Goal: Transaction & Acquisition: Purchase product/service

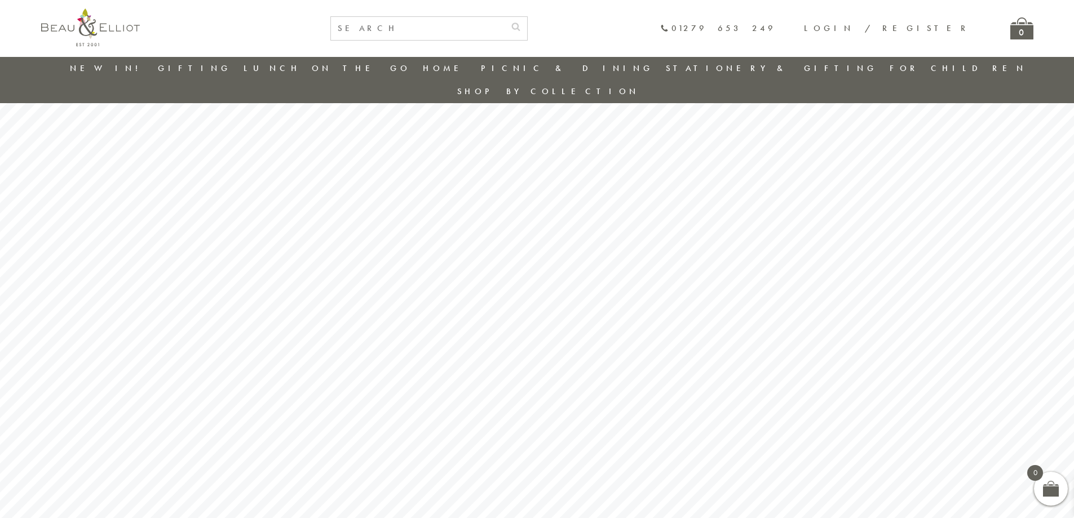
scroll to position [33, 0]
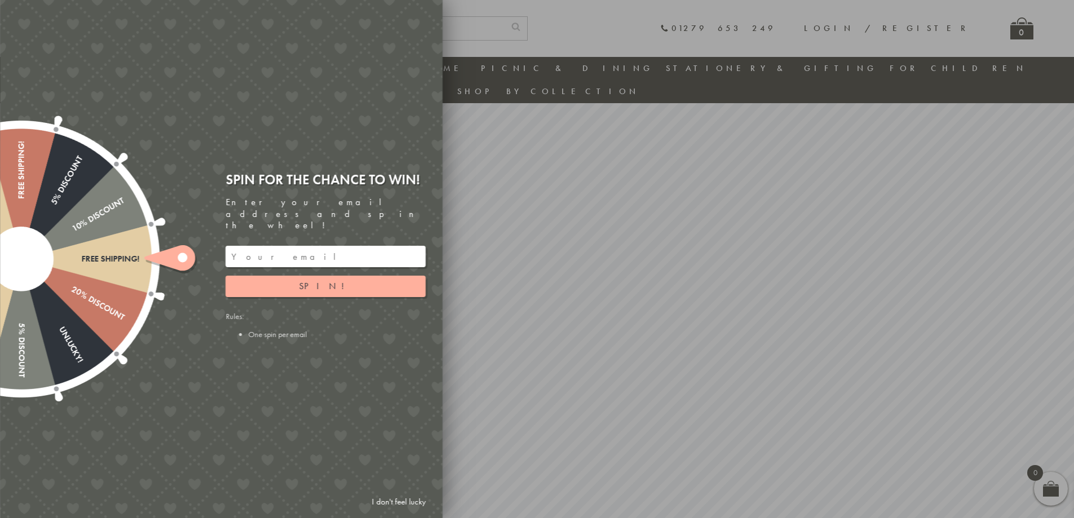
click at [397, 503] on link "I don't feel lucky" at bounding box center [398, 502] width 65 height 21
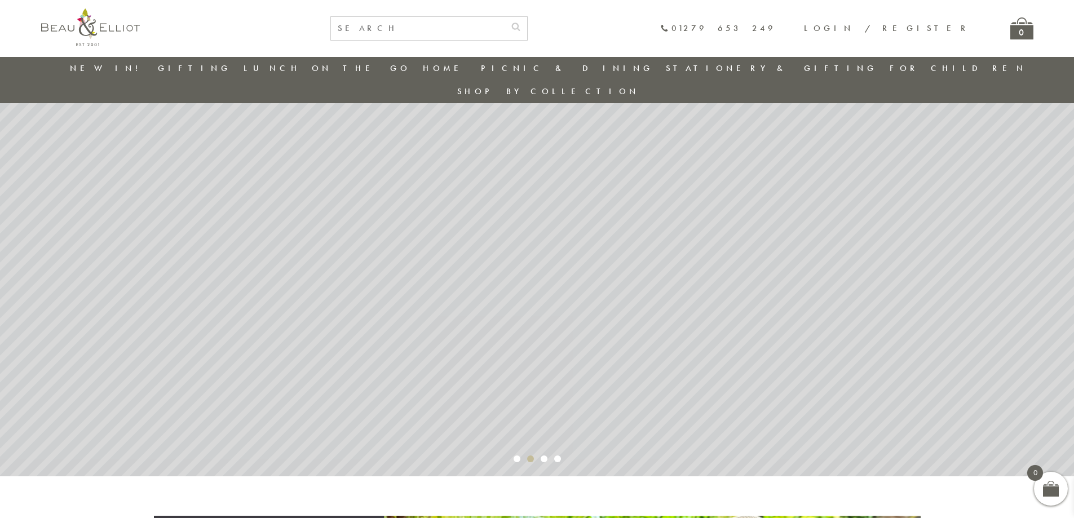
scroll to position [145, 0]
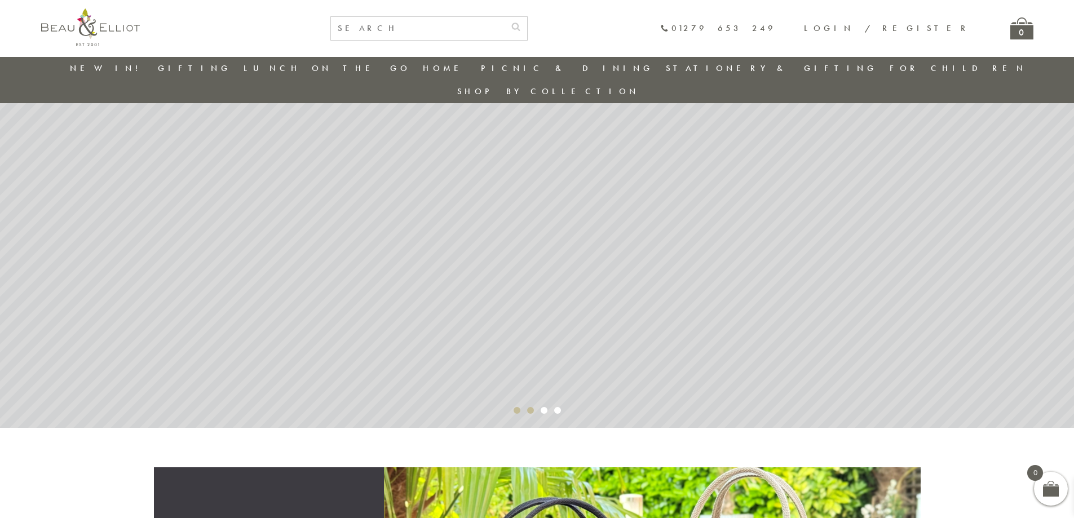
click at [515, 407] on rs-bullet "Video 2" at bounding box center [517, 410] width 7 height 7
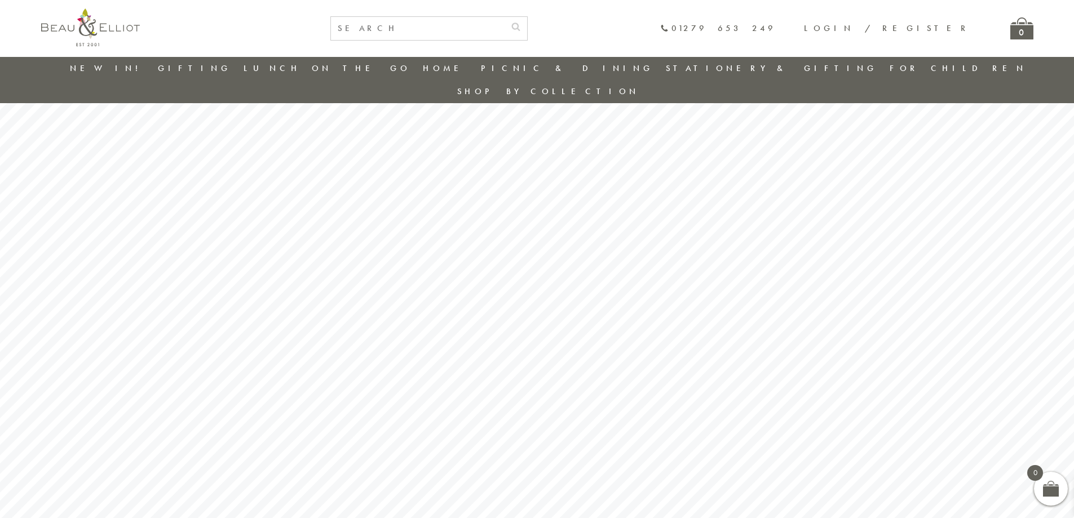
scroll to position [202, 0]
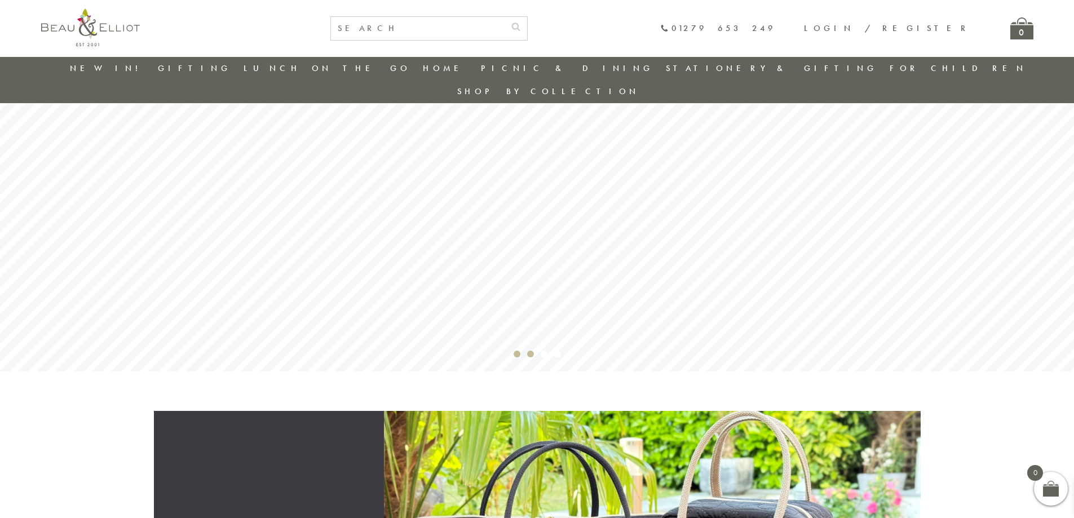
click at [531, 351] on rs-bullet "Video 2" at bounding box center [530, 354] width 7 height 7
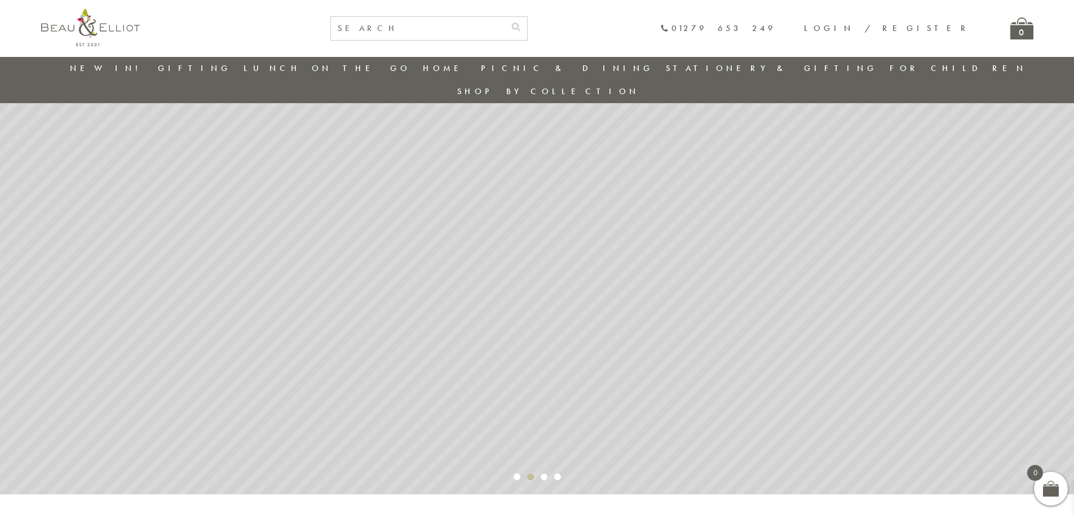
scroll to position [145, 0]
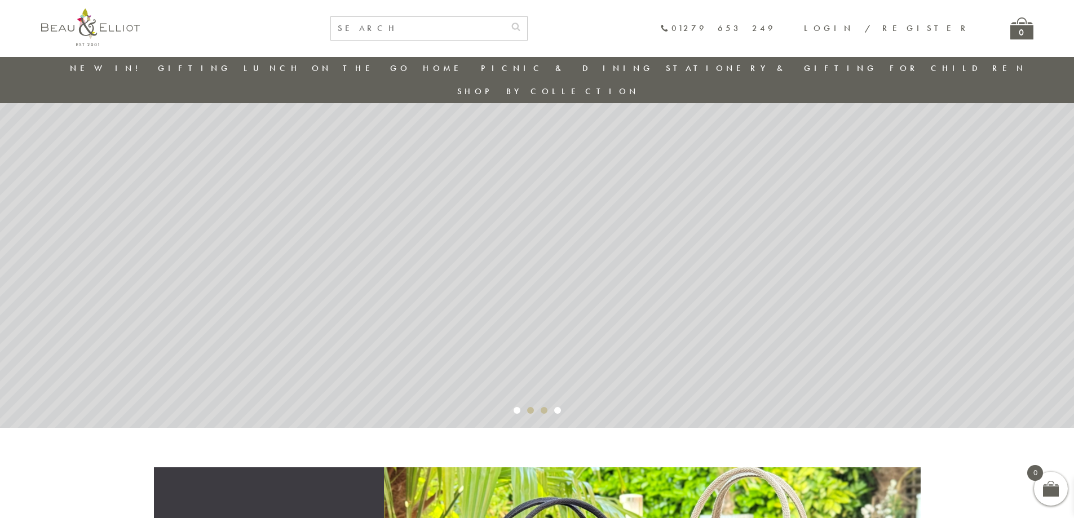
click at [543, 407] on rs-bullet "Video 2" at bounding box center [544, 410] width 7 height 7
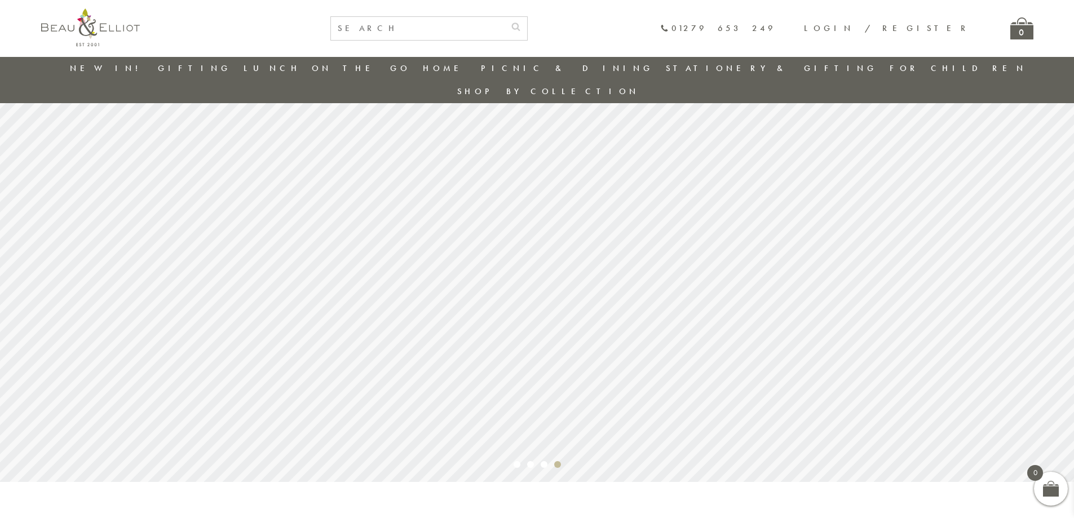
scroll to position [147, 0]
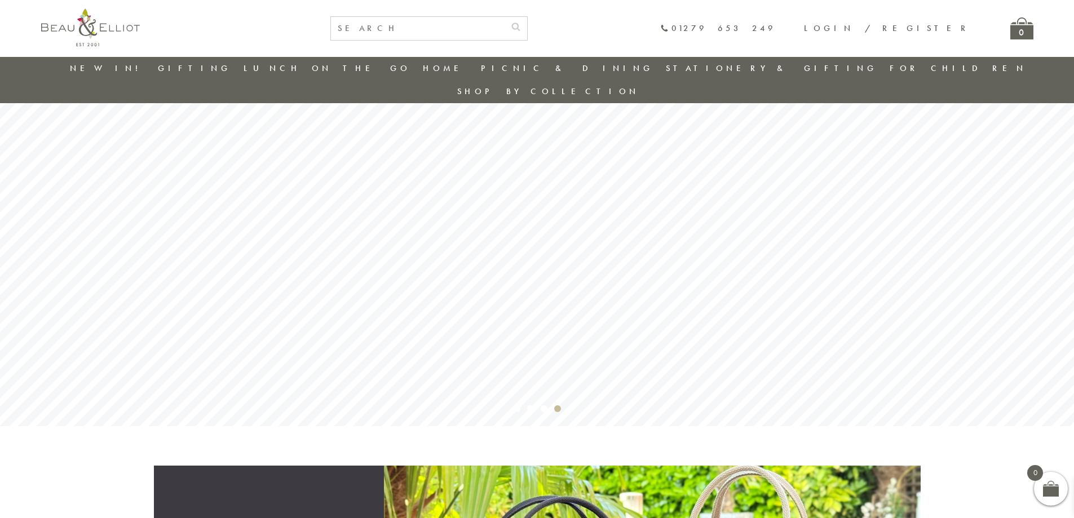
click at [558, 405] on rs-bullet "Video 2" at bounding box center [557, 408] width 7 height 7
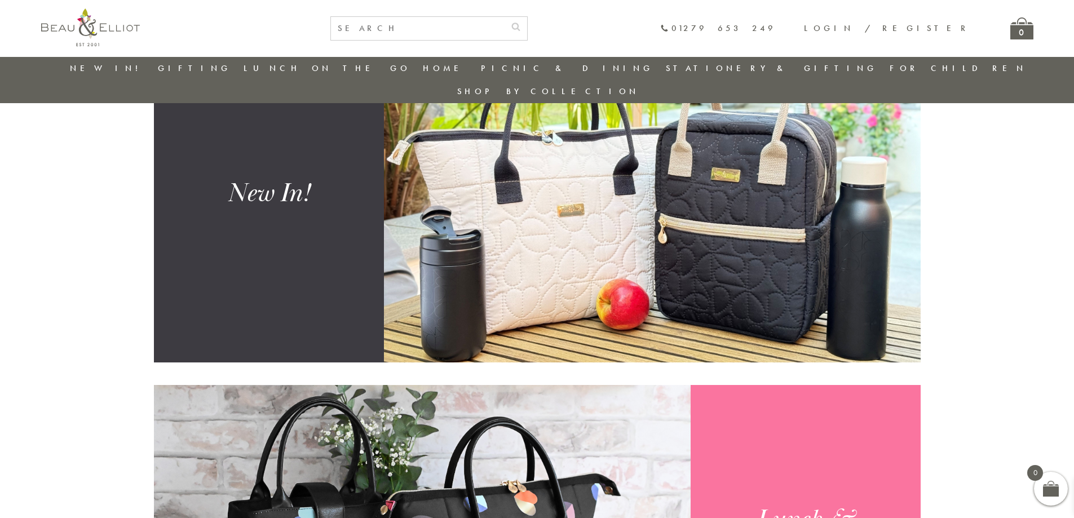
scroll to position [597, 0]
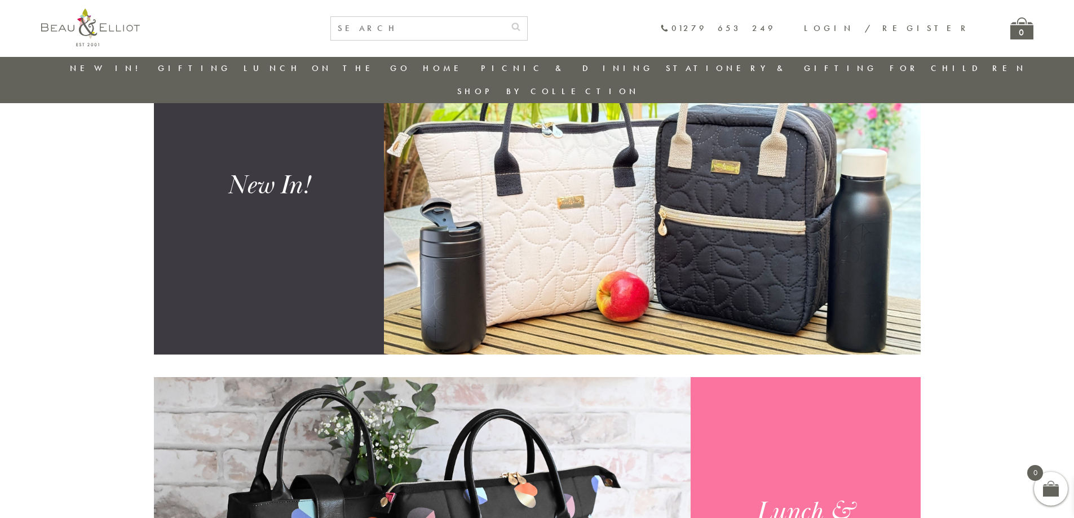
click at [571, 268] on img at bounding box center [652, 185] width 537 height 338
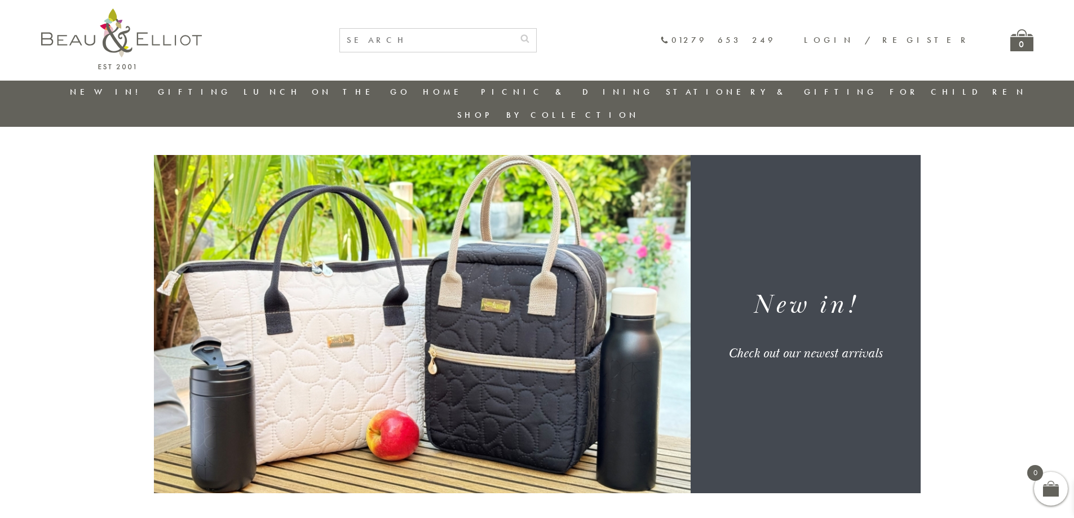
click at [812, 303] on div "New in! Check out our newest arrivals" at bounding box center [806, 324] width 226 height 176
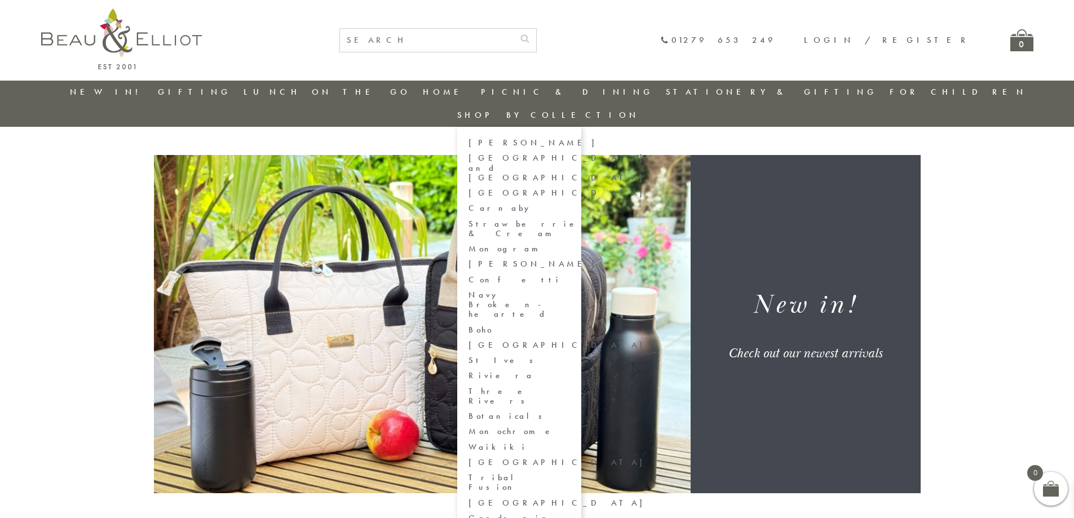
click at [639, 109] on link "Shop by collection" at bounding box center [548, 114] width 182 height 11
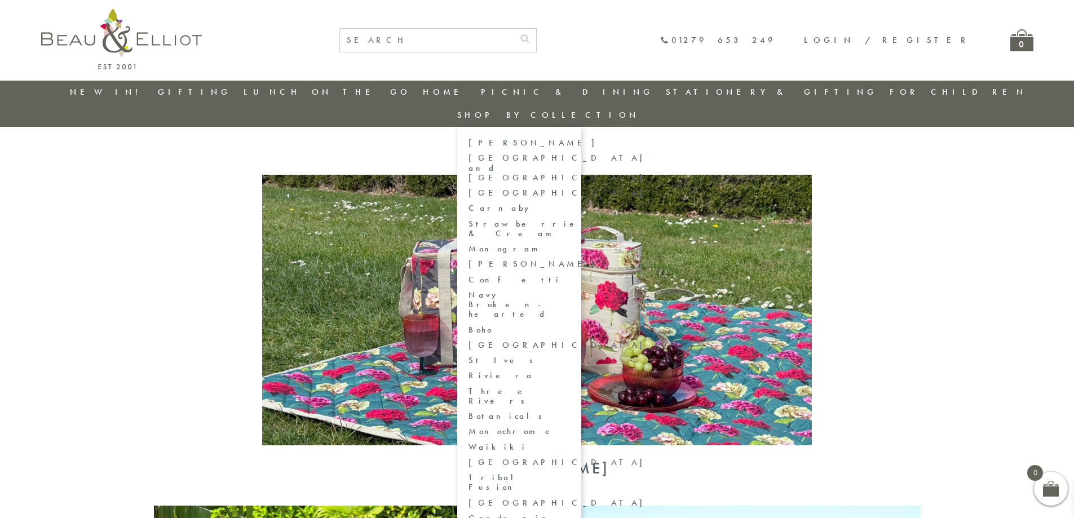
click at [570, 153] on link "[GEOGRAPHIC_DATA] and [GEOGRAPHIC_DATA]" at bounding box center [519, 167] width 101 height 29
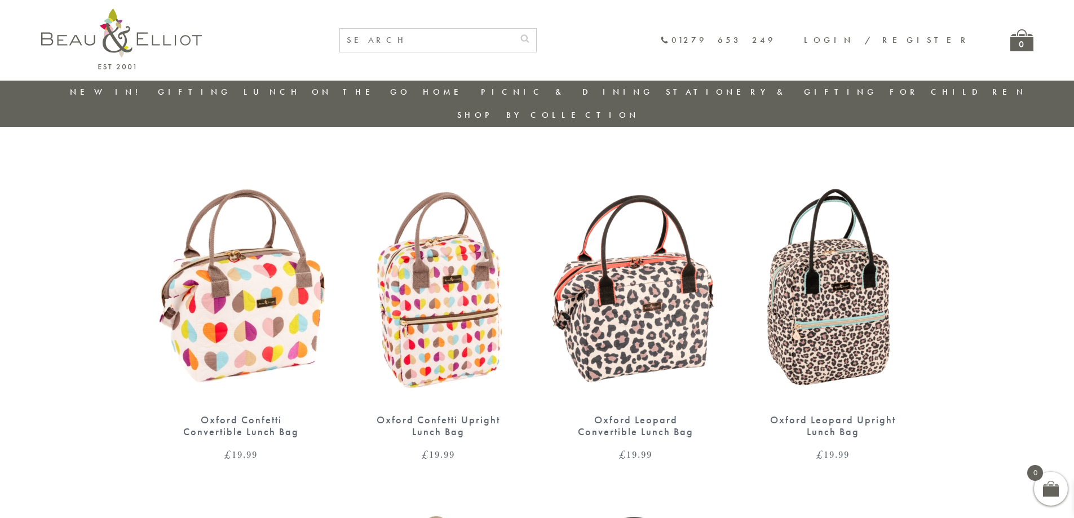
click at [279, 270] on img at bounding box center [241, 291] width 175 height 226
